Goal: Transaction & Acquisition: Register for event/course

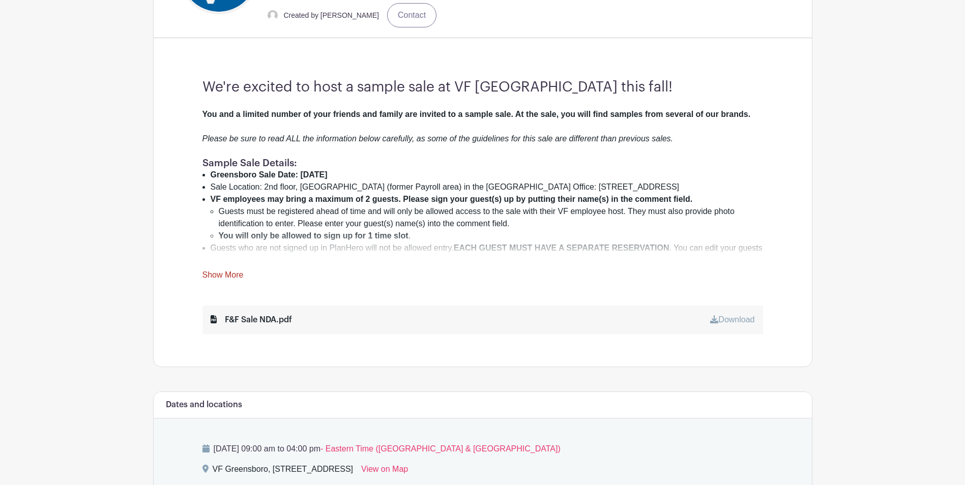
drag, startPoint x: 964, startPoint y: 112, endPoint x: 966, endPoint y: 119, distance: 6.3
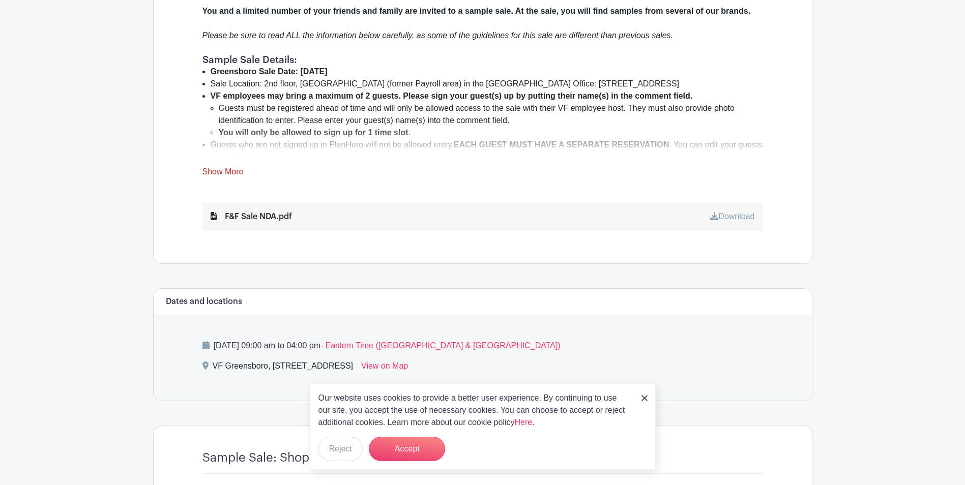
scroll to position [446, 0]
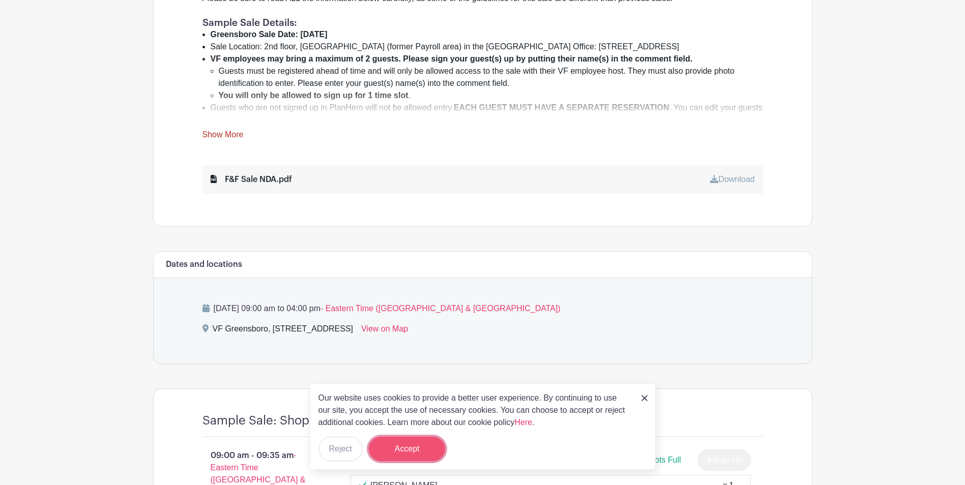
click at [412, 453] on button "Accept" at bounding box center [407, 449] width 76 height 24
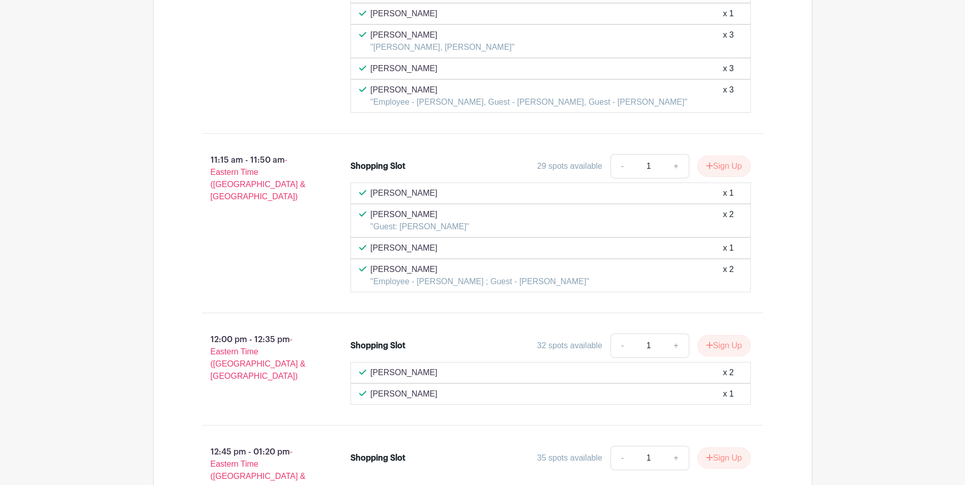
scroll to position [2445, 0]
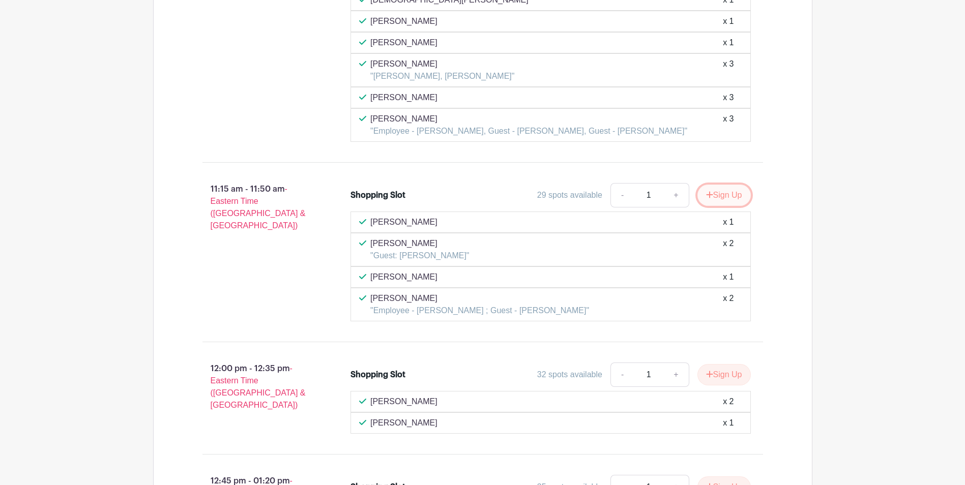
click at [729, 189] on button "Sign Up" at bounding box center [724, 195] width 53 height 21
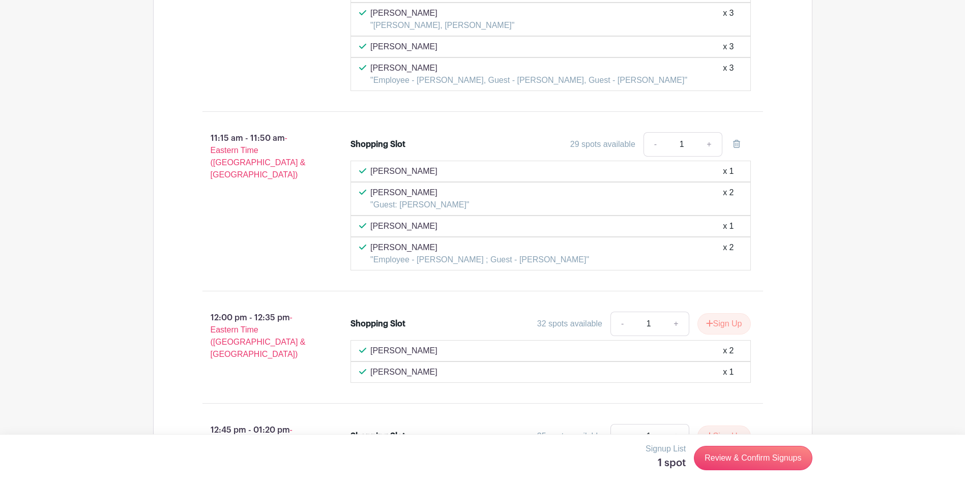
scroll to position [2547, 0]
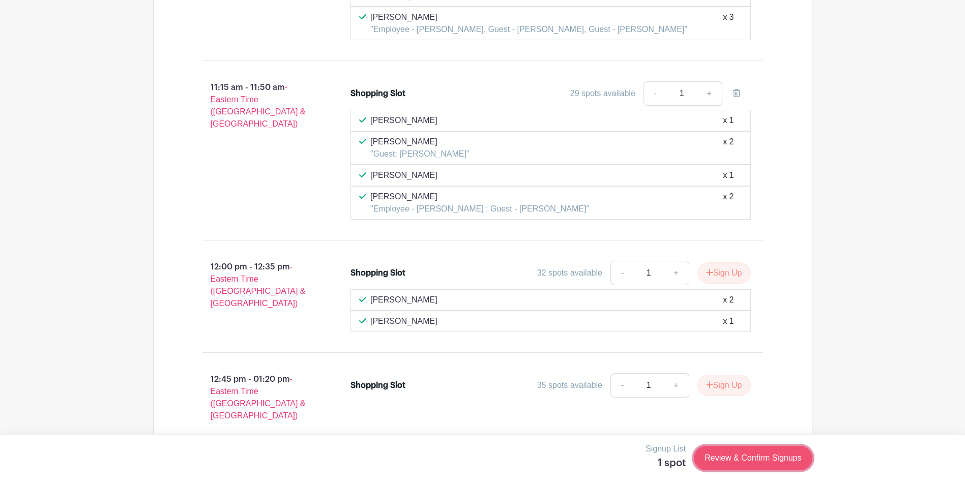
click at [795, 462] on link "Review & Confirm Signups" at bounding box center [753, 458] width 118 height 24
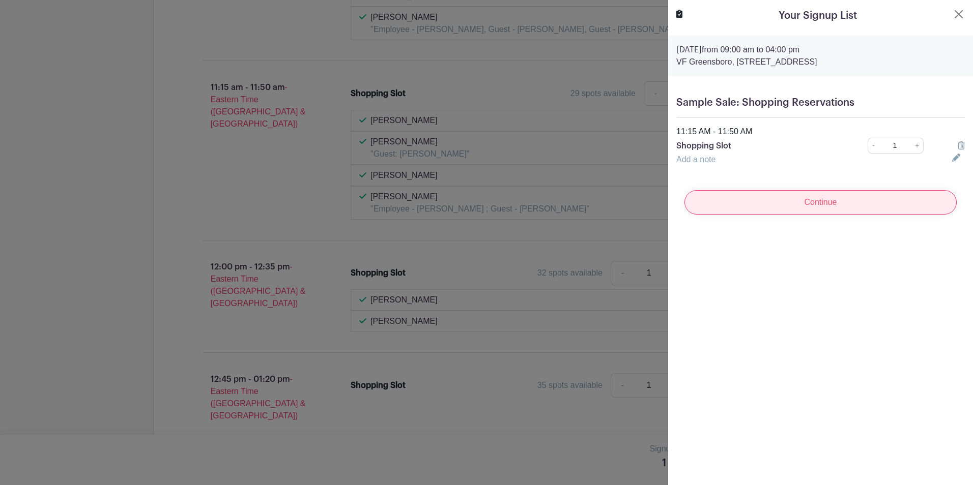
click at [828, 198] on input "Continue" at bounding box center [820, 202] width 272 height 24
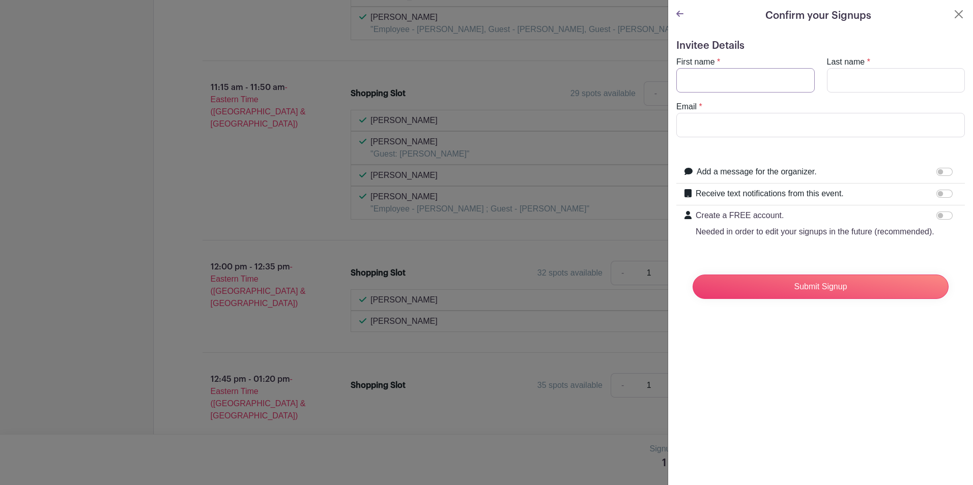
click at [744, 69] on input "First name" at bounding box center [745, 80] width 138 height 24
type input "Rich"
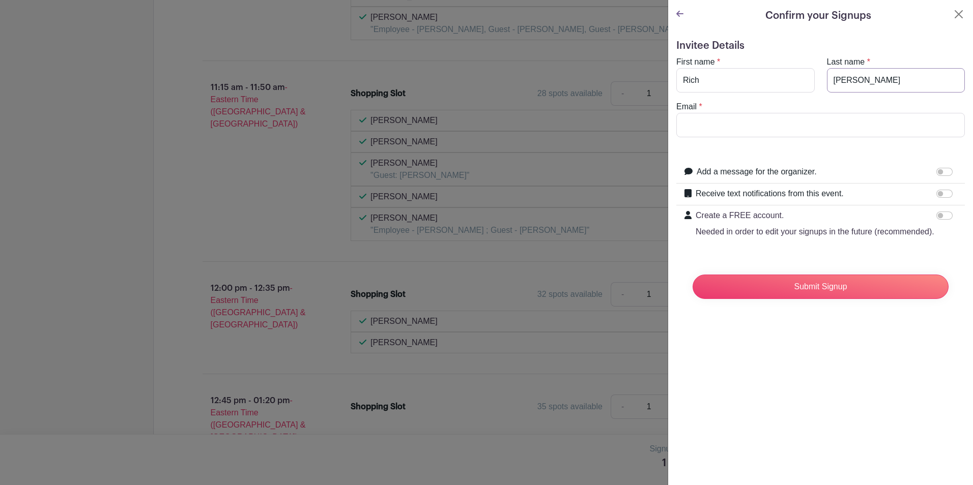
type input "[PERSON_NAME]"
type input "[EMAIL_ADDRESS][DOMAIN_NAME]"
click at [821, 299] on input "Submit Signup" at bounding box center [821, 287] width 256 height 24
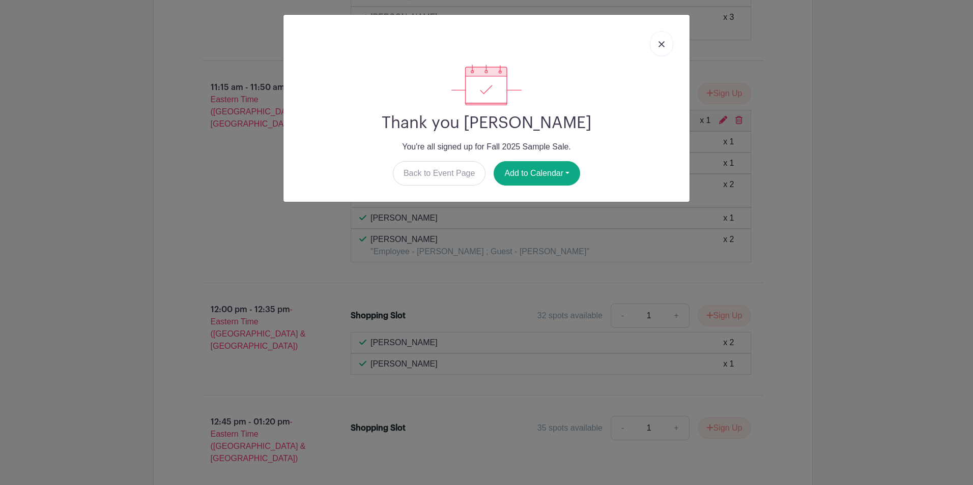
click at [665, 43] on link at bounding box center [661, 43] width 23 height 25
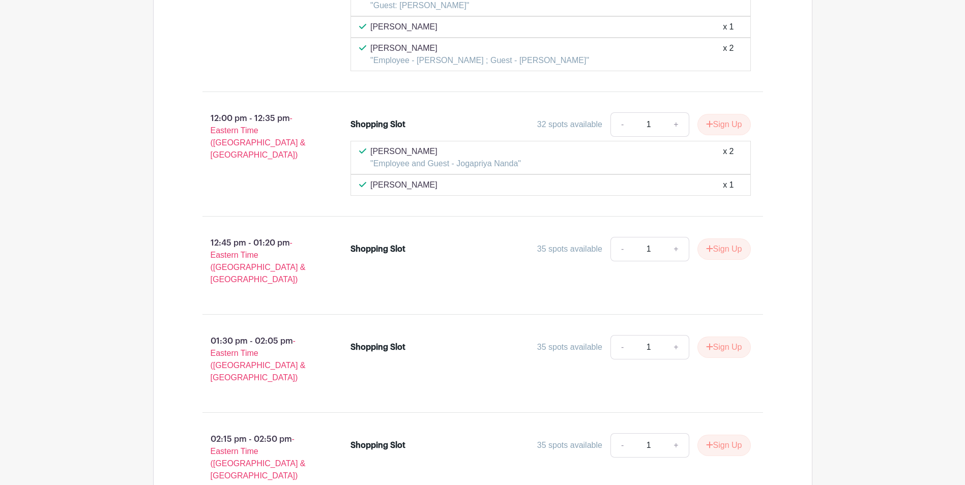
scroll to position [2233, 0]
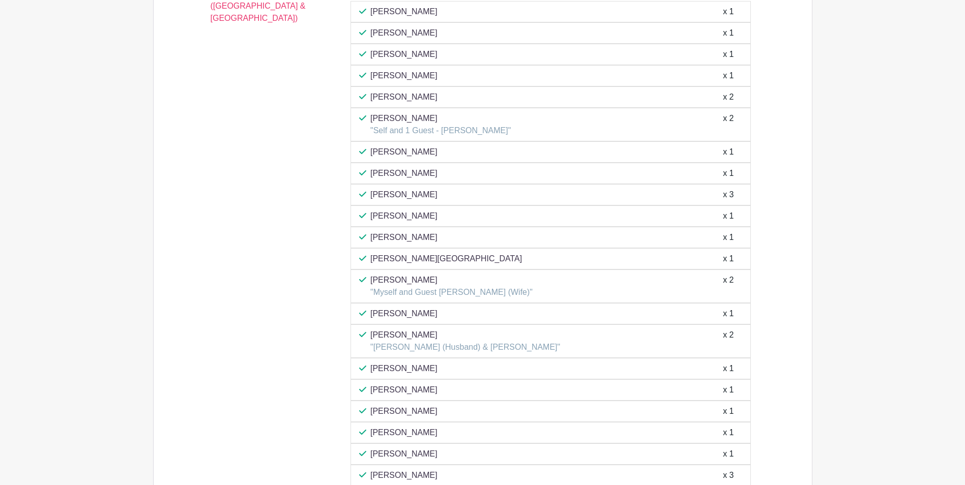
scroll to position [655, 0]
